Goal: Task Accomplishment & Management: Manage account settings

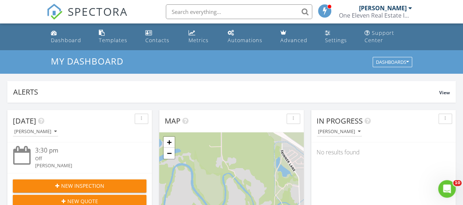
click at [409, 8] on div at bounding box center [411, 8] width 4 height 6
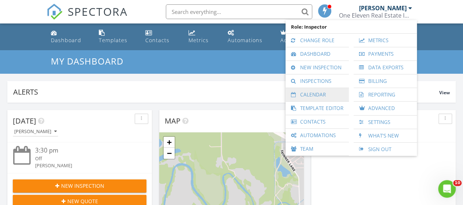
click at [319, 94] on link "Calendar" at bounding box center [317, 94] width 56 height 13
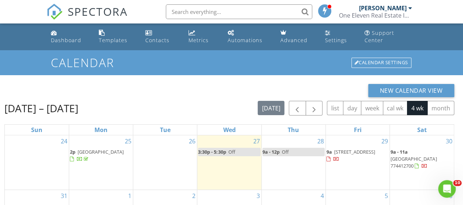
click at [410, 8] on div at bounding box center [411, 8] width 4 height 6
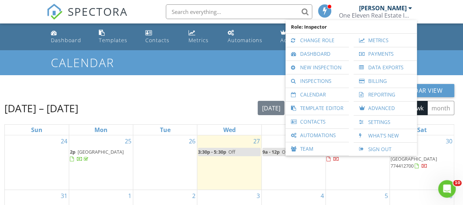
click at [255, 80] on div "New Calendar View Aug 24 – Sep 20, 2025 today list day week cal wk 4 wk month S…" at bounding box center [231, 192] width 463 height 235
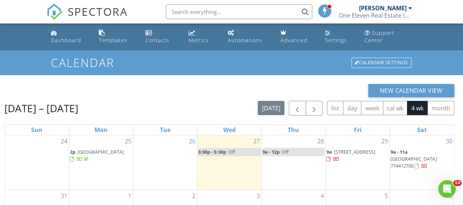
click at [410, 8] on div at bounding box center [411, 8] width 4 height 6
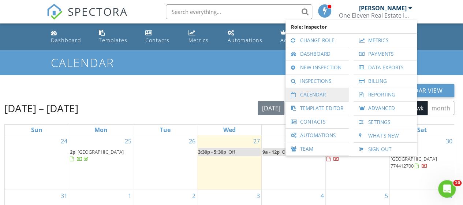
click at [324, 96] on link "Calendar" at bounding box center [317, 94] width 56 height 13
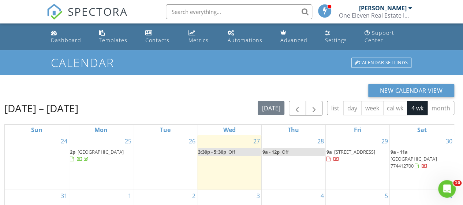
click at [410, 8] on div at bounding box center [411, 8] width 4 height 6
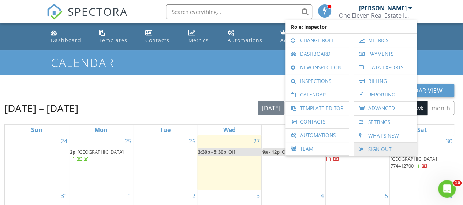
click at [384, 147] on link "Sign Out" at bounding box center [386, 149] width 56 height 13
